Goal: Navigation & Orientation: Find specific page/section

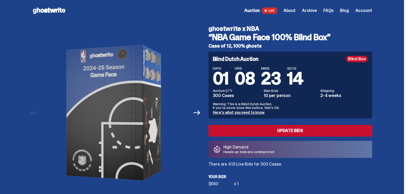
click at [312, 10] on span "Archive" at bounding box center [309, 10] width 15 height 4
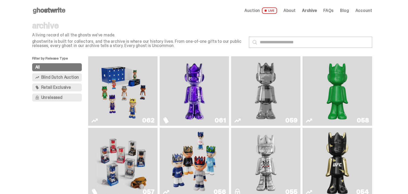
click at [184, 156] on img "Game Face (2025)" at bounding box center [194, 162] width 52 height 65
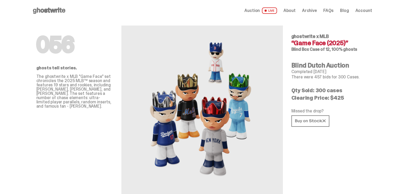
click at [256, 10] on span "Auction" at bounding box center [251, 10] width 15 height 4
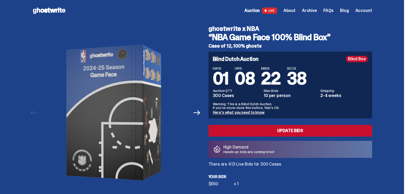
click at [307, 10] on span "Archive" at bounding box center [309, 10] width 15 height 4
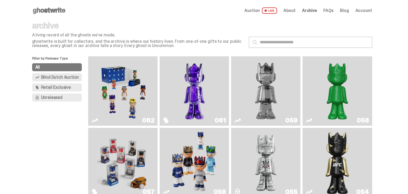
click at [207, 150] on img "Game Face (2025)" at bounding box center [194, 162] width 52 height 65
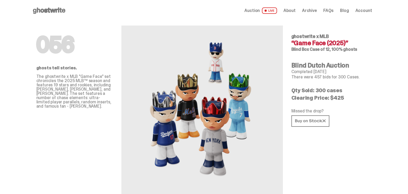
click at [259, 9] on span "Auction" at bounding box center [251, 10] width 15 height 4
